Goal: Information Seeking & Learning: Learn about a topic

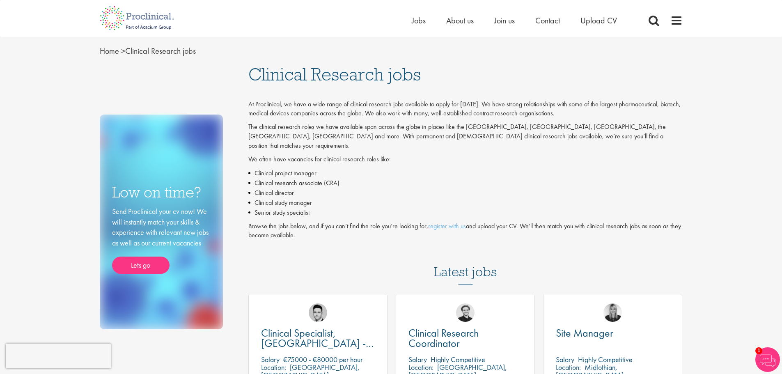
drag, startPoint x: 452, startPoint y: 74, endPoint x: 446, endPoint y: -50, distance: 123.7
click at [413, 25] on span "Jobs" at bounding box center [419, 20] width 14 height 11
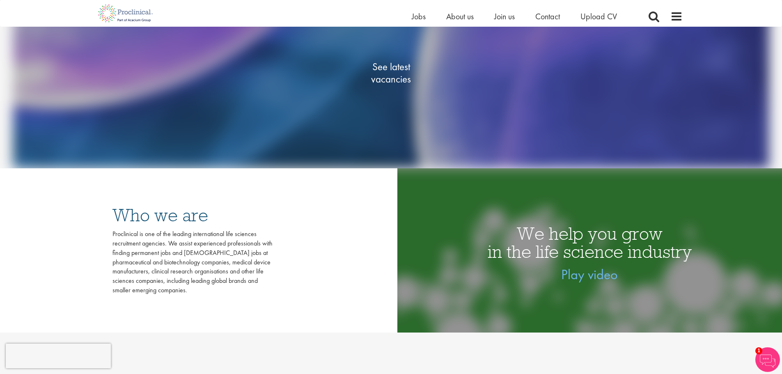
scroll to position [82, 0]
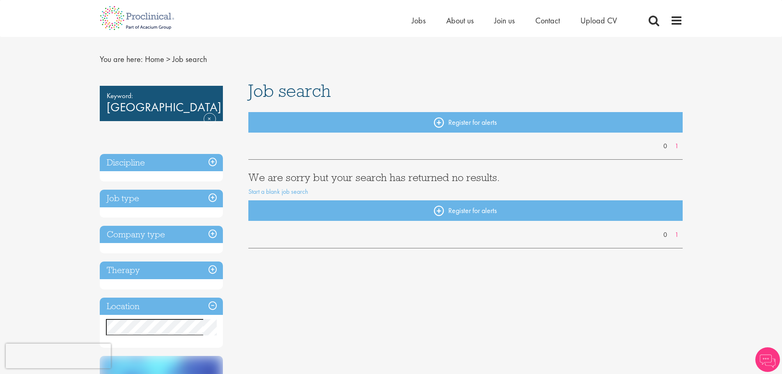
scroll to position [41, 0]
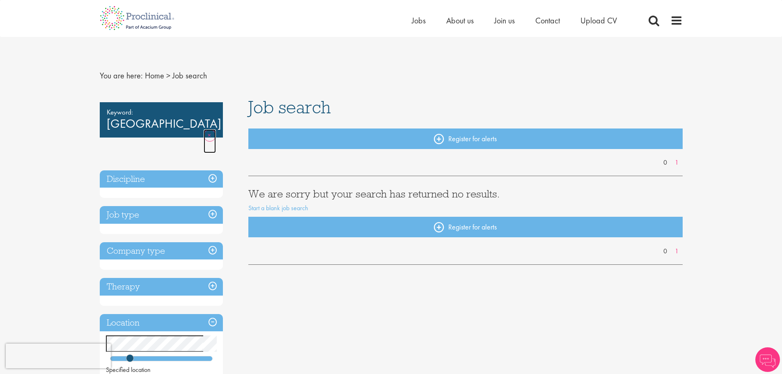
click at [211, 129] on link "Remove" at bounding box center [210, 141] width 12 height 24
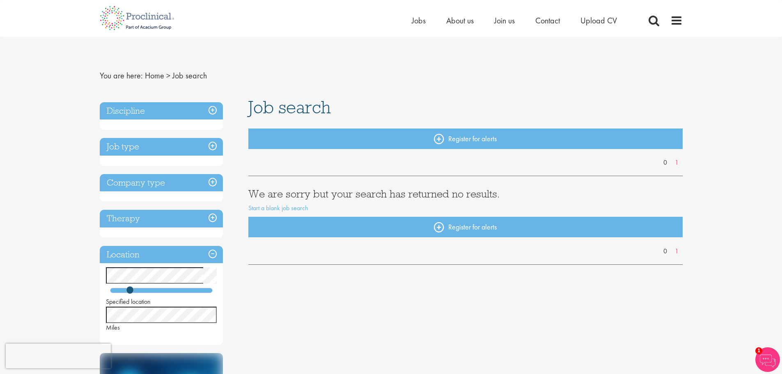
click at [206, 106] on h3 "Discipline" at bounding box center [161, 111] width 123 height 18
click at [147, 118] on h3 "Discipline" at bounding box center [161, 111] width 123 height 18
click at [209, 148] on h3 "Job type" at bounding box center [161, 147] width 123 height 18
click at [213, 148] on h3 "Job type" at bounding box center [161, 147] width 123 height 18
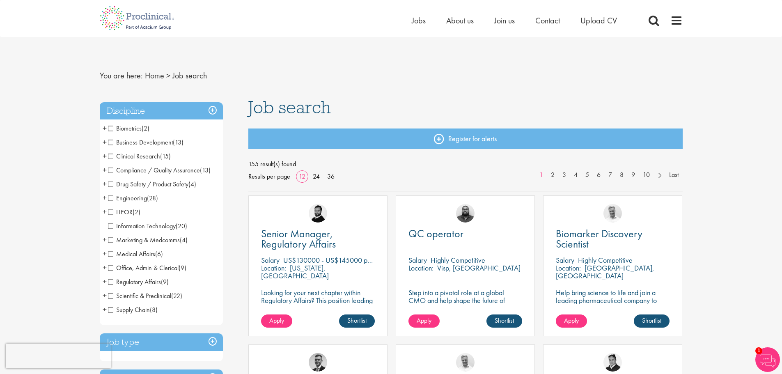
click at [110, 158] on span "Clinical Research" at bounding box center [134, 156] width 52 height 9
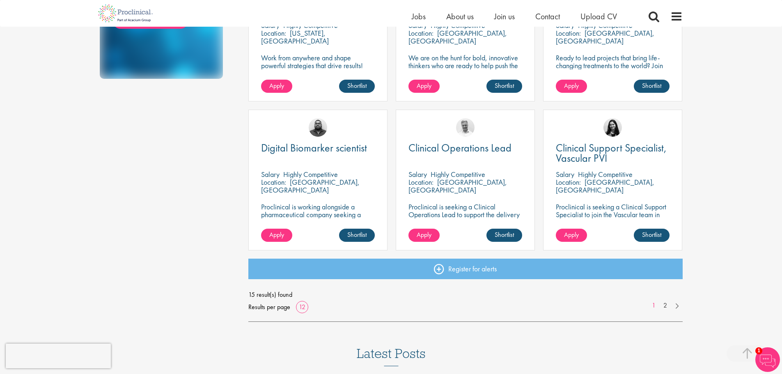
scroll to position [534, 0]
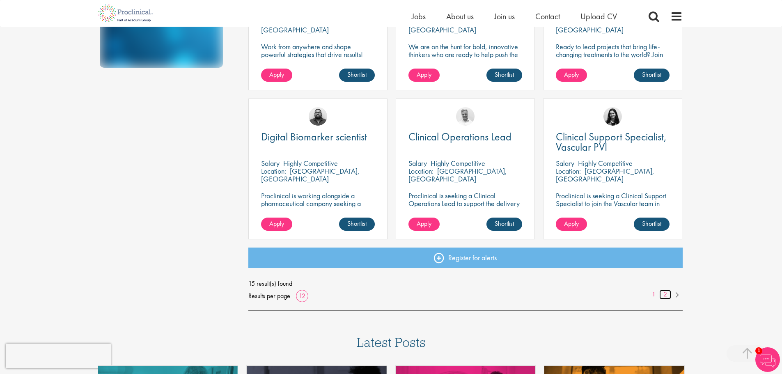
click at [666, 293] on link "2" at bounding box center [665, 294] width 12 height 9
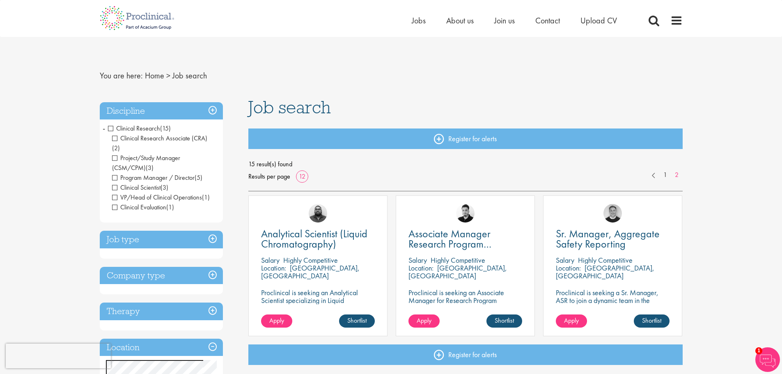
click at [368, 87] on div "You are here: Home > Job search Discipline Clinical Research (15) - + Clinical …" at bounding box center [391, 324] width 595 height 575
